Goal: Navigation & Orientation: Find specific page/section

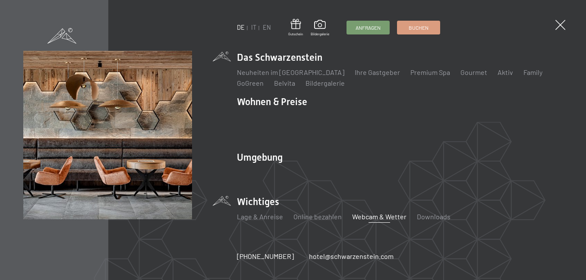
click at [375, 213] on link "Webcam & Wetter" at bounding box center [379, 217] width 54 height 8
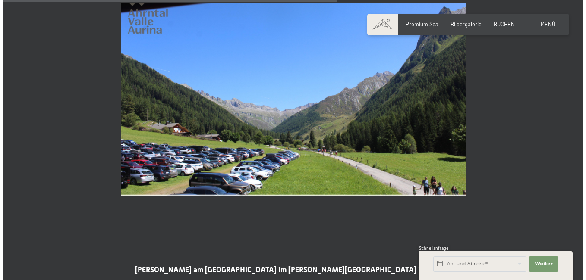
scroll to position [1510, 0]
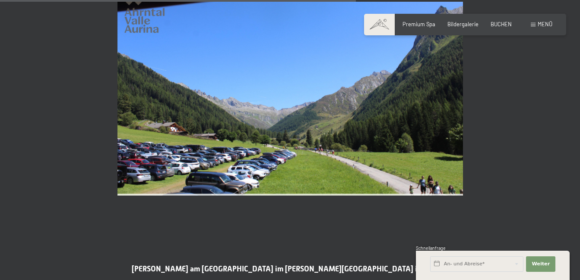
click at [542, 25] on span "Menü" at bounding box center [544, 24] width 15 height 7
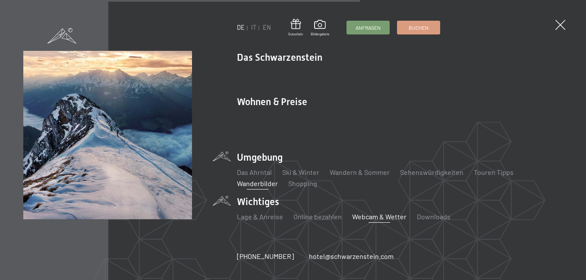
click at [254, 180] on link "Wanderbilder" at bounding box center [257, 184] width 41 height 8
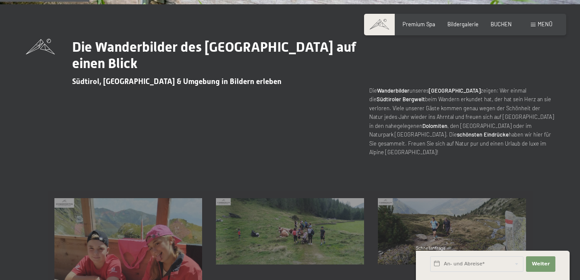
scroll to position [345, 0]
